Goal: Task Accomplishment & Management: Manage account settings

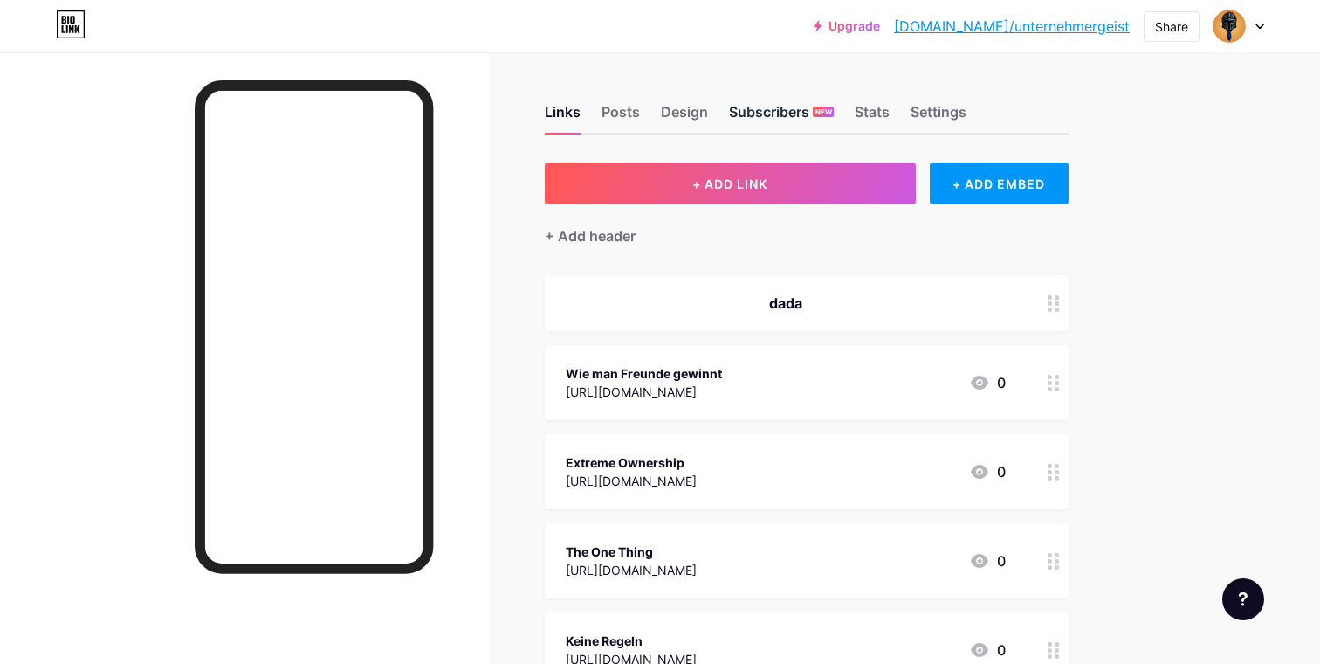
click at [793, 124] on div "Subscribers NEW" at bounding box center [781, 116] width 105 height 31
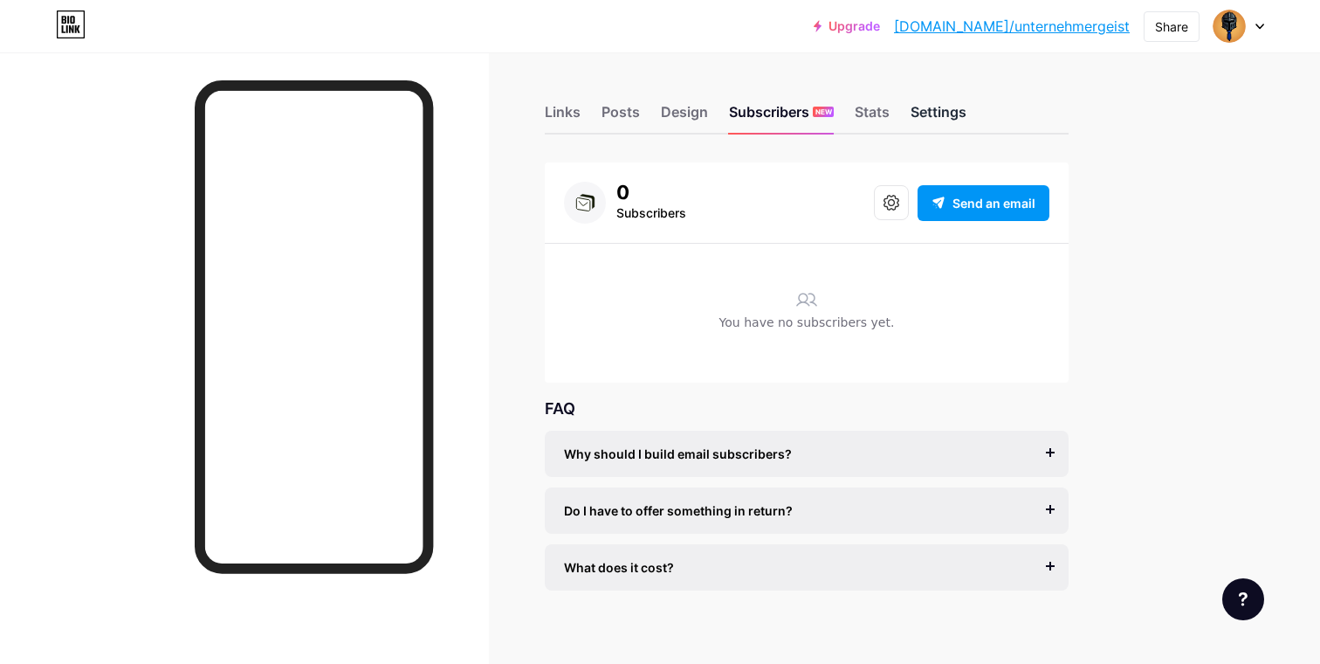
click at [924, 117] on div "Settings" at bounding box center [939, 116] width 56 height 31
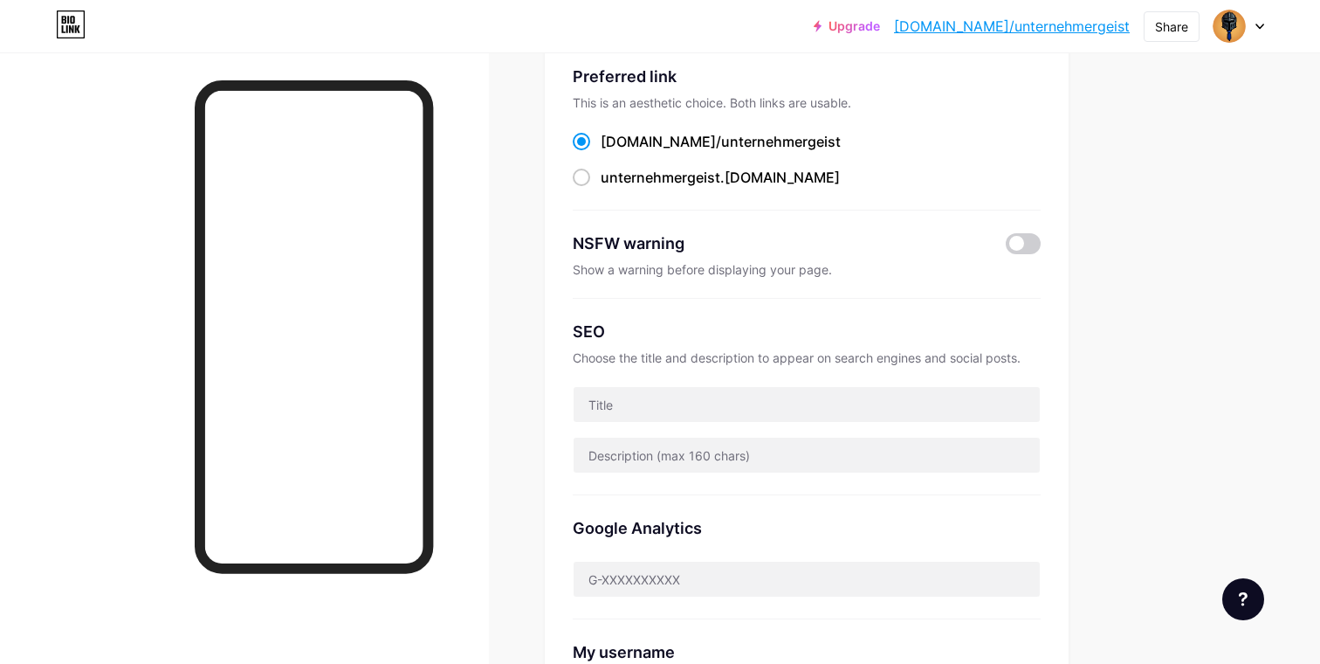
scroll to position [120, 0]
